Goal: Use online tool/utility: Utilize a website feature to perform a specific function

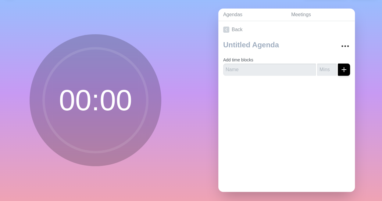
scroll to position [9, 0]
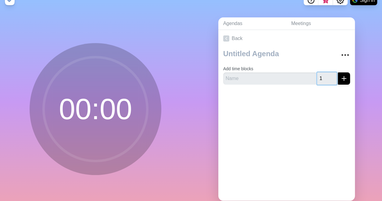
click at [326, 76] on input "1" at bounding box center [327, 78] width 20 height 12
click at [326, 76] on input "2" at bounding box center [327, 78] width 20 height 12
click at [326, 76] on input "3" at bounding box center [327, 78] width 20 height 12
click at [326, 76] on input "4" at bounding box center [327, 78] width 20 height 12
type input "3"
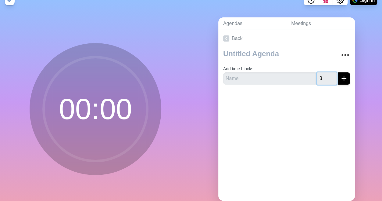
click at [325, 80] on input "3" at bounding box center [327, 78] width 20 height 12
click at [340, 79] on icon "submit" at bounding box center [343, 78] width 7 height 7
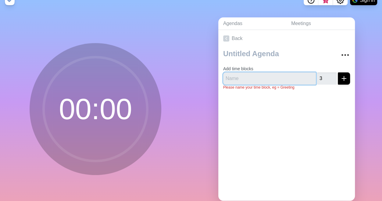
click at [280, 80] on input "text" at bounding box center [269, 78] width 93 height 12
type input "1"
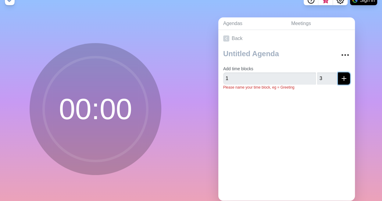
click at [340, 79] on icon "submit" at bounding box center [343, 78] width 7 height 7
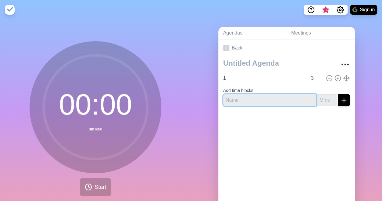
click at [287, 100] on input "text" at bounding box center [269, 100] width 93 height 12
type input "2"
click at [320, 101] on input "number" at bounding box center [327, 100] width 20 height 12
click at [326, 98] on input "1" at bounding box center [327, 100] width 20 height 12
click at [326, 98] on input "2" at bounding box center [327, 100] width 20 height 12
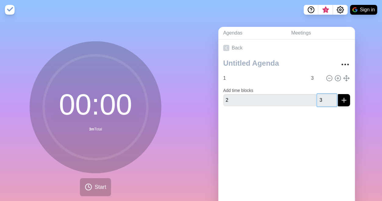
type input "3"
click at [326, 98] on input "3" at bounding box center [327, 100] width 20 height 12
click at [340, 101] on icon "submit" at bounding box center [343, 99] width 7 height 7
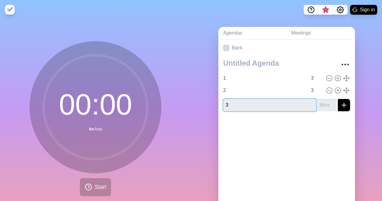
type input "3"
click at [322, 105] on input "number" at bounding box center [327, 105] width 20 height 12
click at [327, 102] on input "1" at bounding box center [327, 105] width 20 height 12
click at [327, 102] on input "2" at bounding box center [327, 105] width 20 height 12
type input "3"
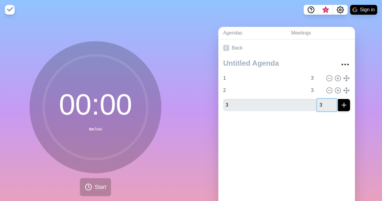
click at [327, 102] on input "3" at bounding box center [327, 105] width 20 height 12
click at [340, 103] on icon "submit" at bounding box center [343, 104] width 7 height 7
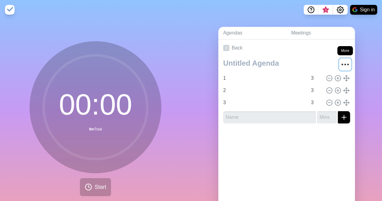
click at [340, 63] on icon "More" at bounding box center [345, 64] width 10 height 10
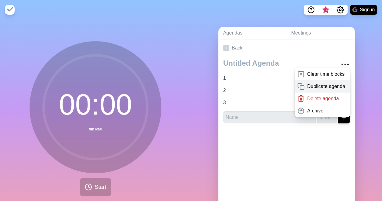
click at [327, 87] on p "Duplicate agenda" at bounding box center [326, 86] width 38 height 7
type textarea "copy"
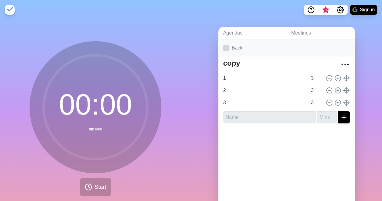
click at [223, 46] on icon at bounding box center [226, 48] width 6 height 6
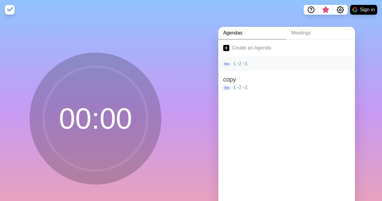
click at [241, 66] on p "1 • 2 • 3" at bounding box center [291, 63] width 117 height 7
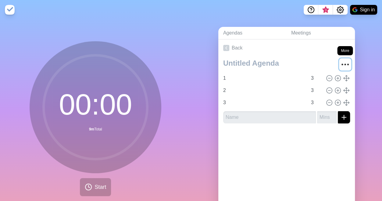
click at [341, 66] on icon "More" at bounding box center [345, 64] width 10 height 10
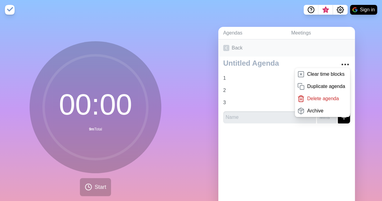
click at [312, 51] on link "Back" at bounding box center [286, 47] width 137 height 17
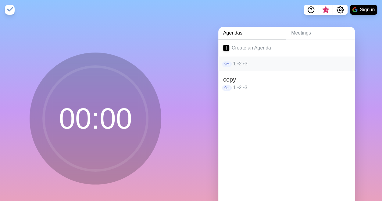
click at [241, 65] on p "1 • 2 • 3" at bounding box center [291, 63] width 117 height 7
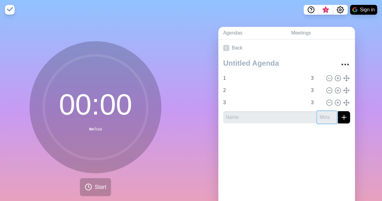
click at [317, 116] on input "number" at bounding box center [327, 117] width 20 height 12
type input "3"
click at [301, 117] on input "text" at bounding box center [269, 117] width 93 height 12
type input "4"
click at [338, 121] on button "submit" at bounding box center [344, 117] width 12 height 12
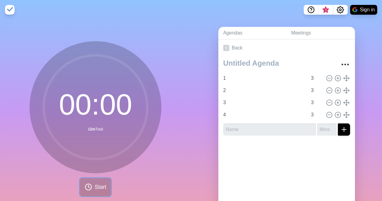
click at [88, 185] on icon at bounding box center [88, 186] width 7 height 7
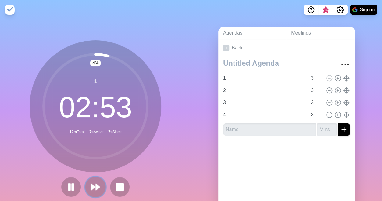
click at [91, 189] on icon at bounding box center [95, 186] width 10 height 10
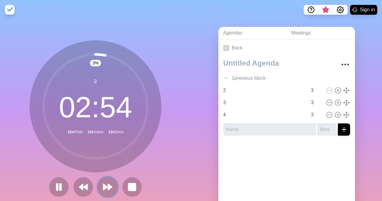
click at [108, 184] on polygon at bounding box center [110, 187] width 4 height 6
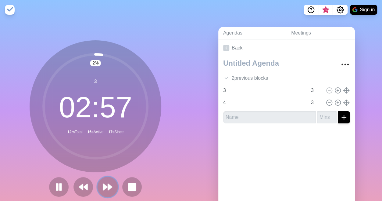
click at [108, 184] on polygon at bounding box center [110, 187] width 4 height 6
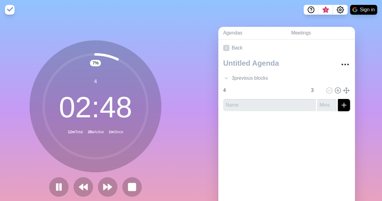
click at [113, 154] on circle at bounding box center [96, 106] width 104 height 104
